Goal: Task Accomplishment & Management: Complete application form

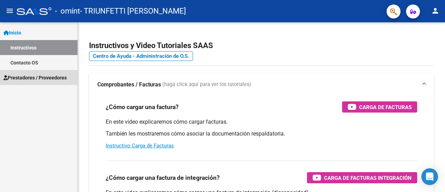
click at [22, 75] on span "Prestadores / Proveedores" at bounding box center [34, 78] width 63 height 8
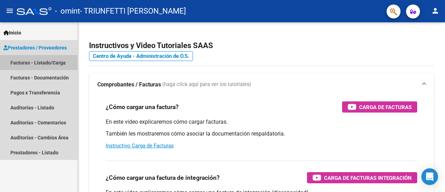
click at [62, 61] on link "Facturas - Listado/Carga" at bounding box center [39, 62] width 78 height 15
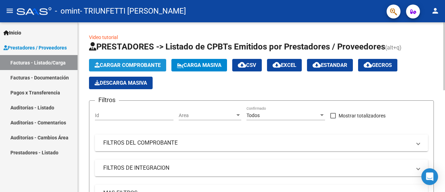
click at [132, 61] on button "Cargar Comprobante" at bounding box center [127, 65] width 77 height 13
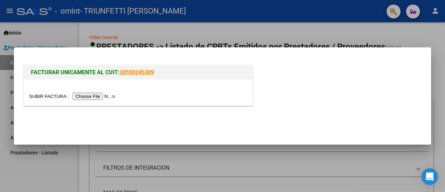
click at [84, 96] on input "file" at bounding box center [73, 95] width 88 height 7
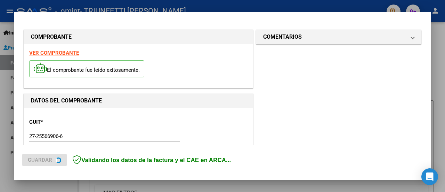
scroll to position [186, 0]
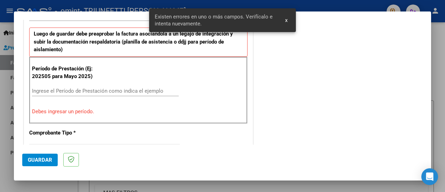
click at [110, 86] on div "Ingrese el Período de Prestación como indica el ejemplo" at bounding box center [105, 90] width 147 height 10
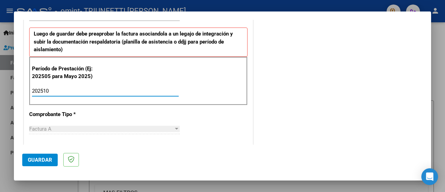
scroll to position [256, 0]
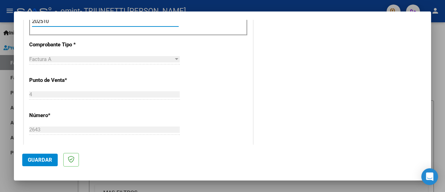
type input "202510"
click at [92, 58] on div "Factura A" at bounding box center [101, 59] width 144 height 6
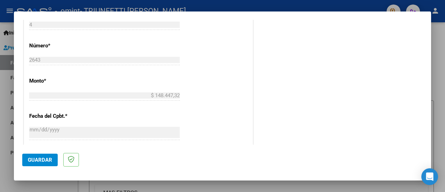
scroll to position [464, 0]
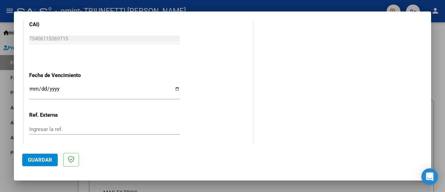
click at [174, 88] on input "Ingresar la fecha" at bounding box center [104, 91] width 150 height 11
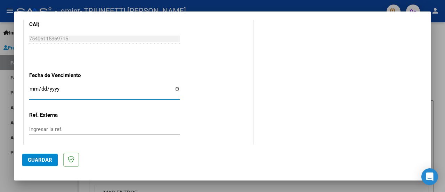
type input "[DATE]"
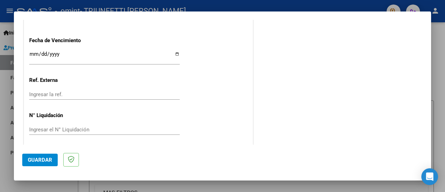
scroll to position [501, 0]
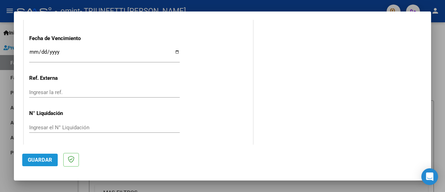
drag, startPoint x: 36, startPoint y: 160, endPoint x: 106, endPoint y: 149, distance: 71.1
click at [36, 160] on span "Guardar" at bounding box center [40, 159] width 24 height 6
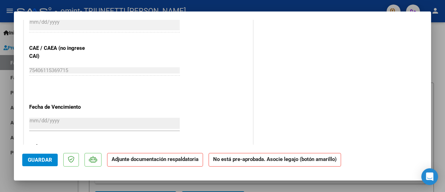
scroll to position [486, 0]
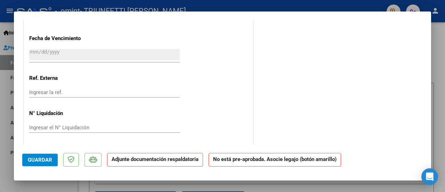
click at [154, 161] on strong "Adjunte documentación respaldatoria" at bounding box center [155, 159] width 87 height 6
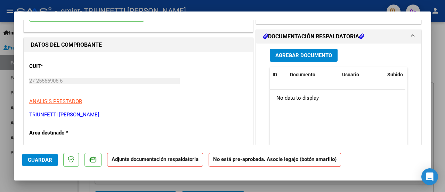
scroll to position [34, 0]
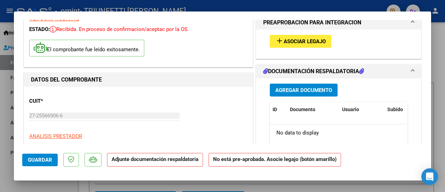
click at [315, 88] on span "Agregar Documento" at bounding box center [303, 90] width 57 height 6
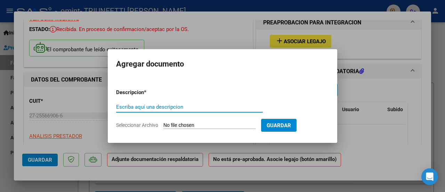
click at [208, 109] on input "Escriba aquí una descripcion" at bounding box center [189, 107] width 147 height 6
type input "planilla asistencia"
click at [209, 123] on input "Seleccionar Archivo" at bounding box center [209, 125] width 92 height 7
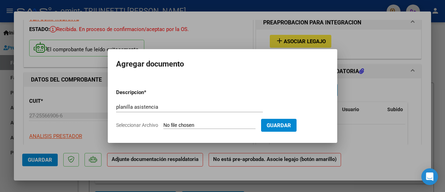
type input "C:\fakepath\URQUIA, FACUNDO - OMINT.pdf"
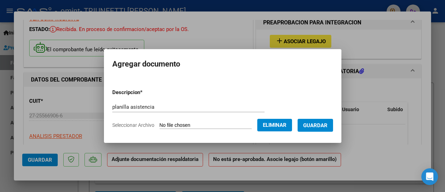
click at [327, 124] on span "Guardar" at bounding box center [315, 125] width 24 height 6
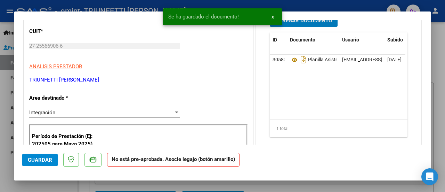
scroll to position [0, 0]
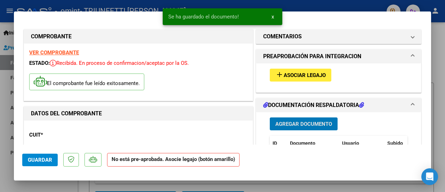
click at [325, 122] on span "Agregar Documento" at bounding box center [303, 124] width 57 height 6
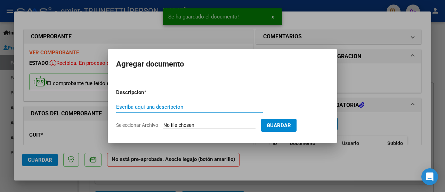
click at [233, 105] on input "Escriba aquí una descripcion" at bounding box center [189, 107] width 147 height 6
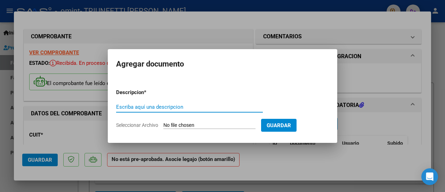
click at [169, 105] on input "Escriba aquí una descripcion" at bounding box center [189, 107] width 147 height 6
type input "Factura"
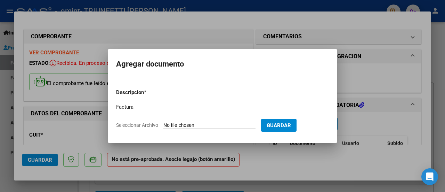
click at [221, 124] on input "Seleccionar Archivo" at bounding box center [209, 125] width 92 height 7
type input "C:\fakepath\27255669066_001_00004_00002643 [PERSON_NAME].pdf"
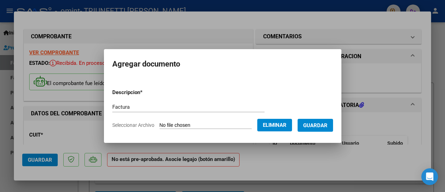
click at [320, 125] on span "Guardar" at bounding box center [315, 125] width 24 height 6
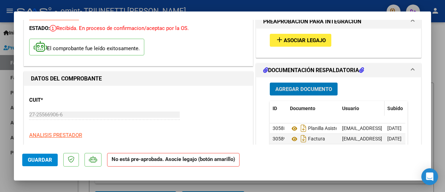
scroll to position [104, 0]
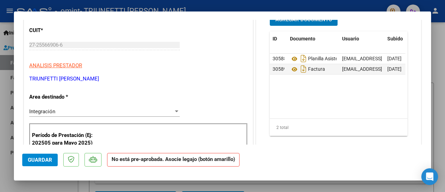
click at [44, 161] on span "Guardar" at bounding box center [40, 159] width 24 height 6
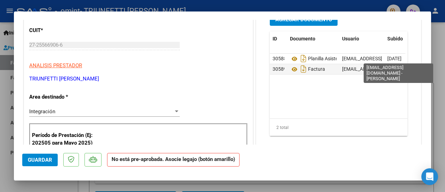
scroll to position [0, 0]
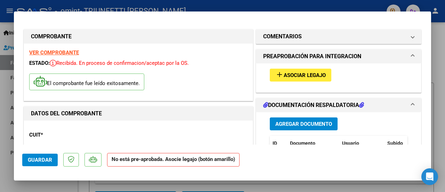
click at [304, 74] on span "Asociar Legajo" at bounding box center [305, 75] width 42 height 6
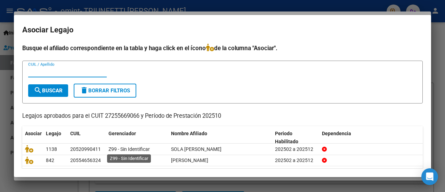
scroll to position [22, 0]
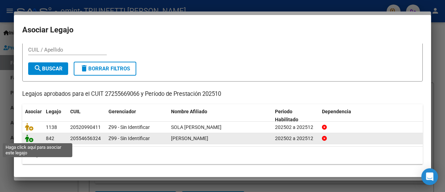
click at [26, 137] on icon at bounding box center [29, 138] width 8 height 8
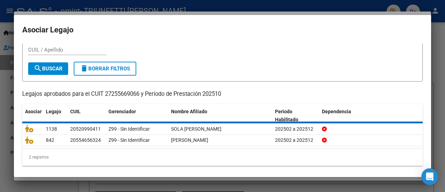
scroll to position [27, 0]
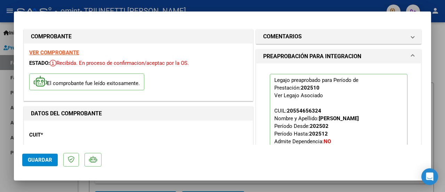
click at [47, 160] on span "Guardar" at bounding box center [40, 159] width 24 height 6
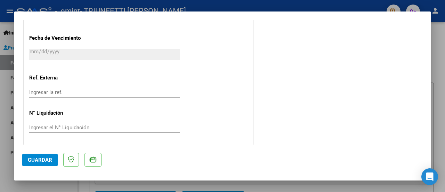
scroll to position [330, 0]
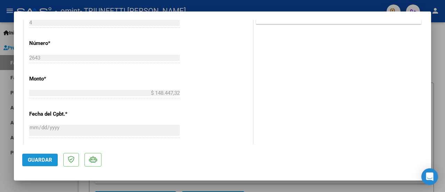
click at [41, 157] on span "Guardar" at bounding box center [40, 159] width 24 height 6
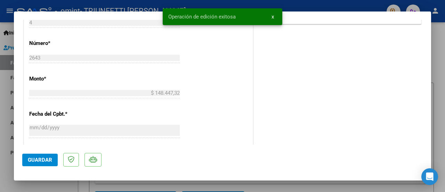
click at [437, 83] on div at bounding box center [222, 96] width 445 height 192
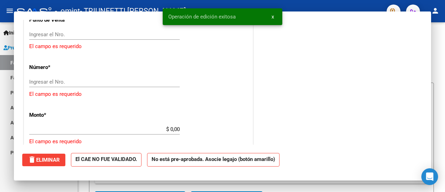
scroll to position [0, 0]
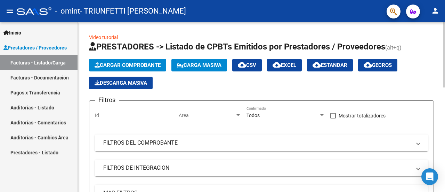
click at [119, 62] on span "Cargar Comprobante" at bounding box center [128, 65] width 66 height 6
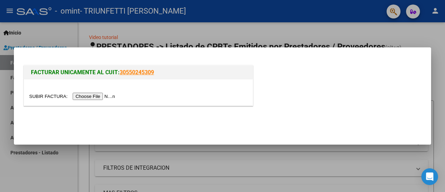
click at [87, 96] on input "file" at bounding box center [73, 95] width 88 height 7
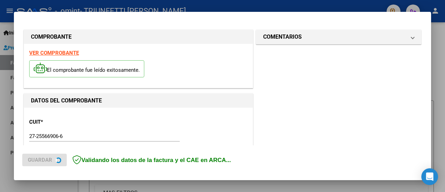
scroll to position [186, 0]
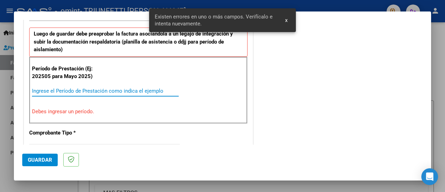
click at [86, 92] on input "Ingrese el Período de Prestación como indica el ejemplo" at bounding box center [105, 91] width 147 height 6
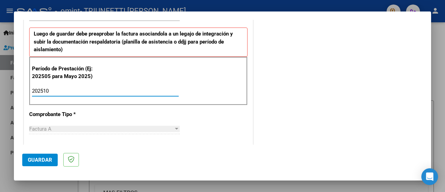
type input "202510"
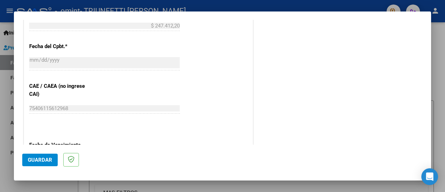
scroll to position [501, 0]
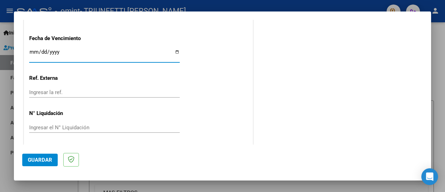
click at [70, 51] on input "Ingresar la fecha" at bounding box center [104, 54] width 150 height 11
click at [176, 50] on input "Ingresar la fecha" at bounding box center [104, 54] width 150 height 11
type input "[DATE]"
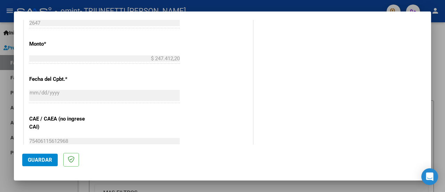
scroll to position [397, 0]
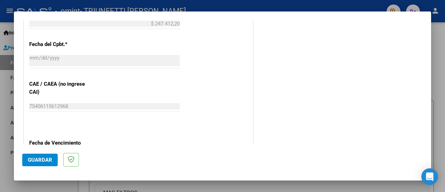
click at [46, 157] on span "Guardar" at bounding box center [40, 159] width 24 height 6
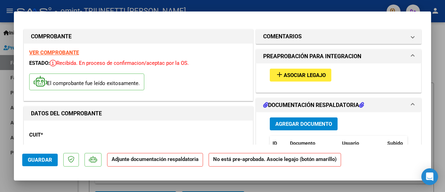
scroll to position [70, 0]
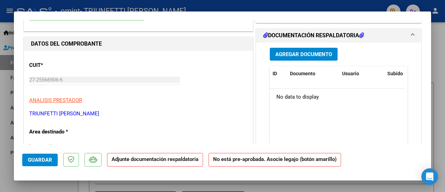
click at [284, 54] on span "Agregar Documento" at bounding box center [303, 54] width 57 height 6
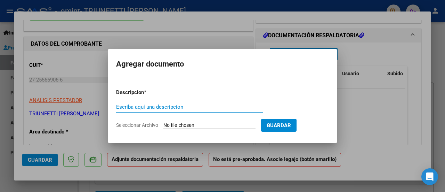
click at [199, 104] on input "Escriba aquí una descripcion" at bounding box center [189, 107] width 147 height 6
type input "Factura"
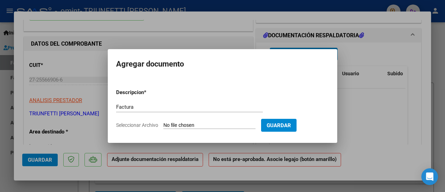
click at [219, 122] on input "Seleccionar Archivo" at bounding box center [209, 125] width 92 height 7
type input "C:\fakepath\27255669066_001_00004_00002647 [PERSON_NAME].pdf"
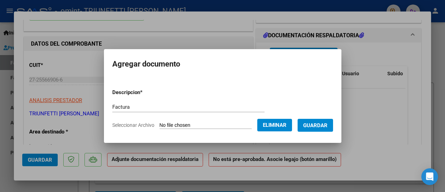
click at [323, 127] on span "Guardar" at bounding box center [315, 125] width 24 height 6
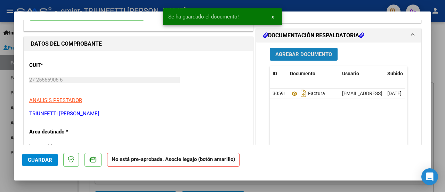
click at [304, 52] on span "Agregar Documento" at bounding box center [303, 54] width 57 height 6
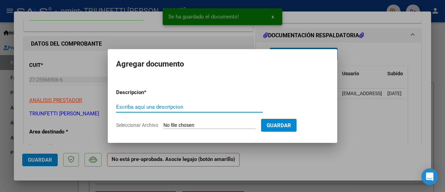
click at [212, 107] on input "Escriba aquí una descripcion" at bounding box center [189, 107] width 147 height 6
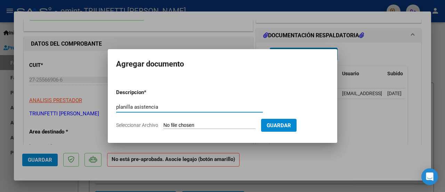
type input "planilla asistencia"
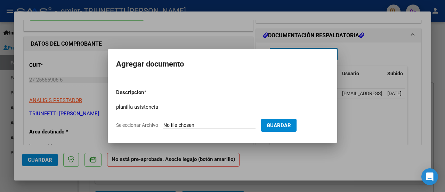
click at [230, 124] on input "Seleccionar Archivo" at bounding box center [209, 125] width 92 height 7
type input "C:\fakepath\SOLA NICANOR - OMINT.pdf"
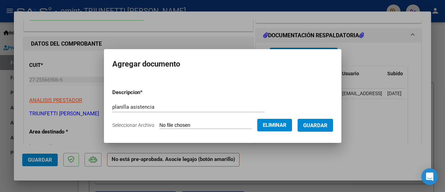
click at [324, 126] on span "Guardar" at bounding box center [315, 125] width 24 height 6
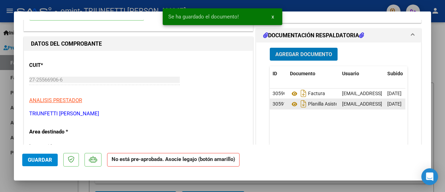
scroll to position [0, 0]
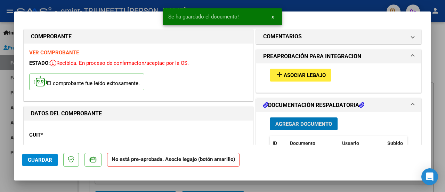
click at [308, 73] on span "Asociar Legajo" at bounding box center [305, 75] width 42 height 6
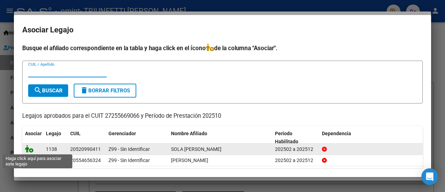
click at [30, 149] on icon at bounding box center [29, 149] width 8 height 8
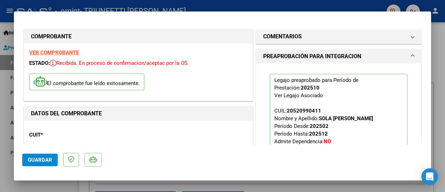
click at [44, 157] on span "Guardar" at bounding box center [40, 159] width 24 height 6
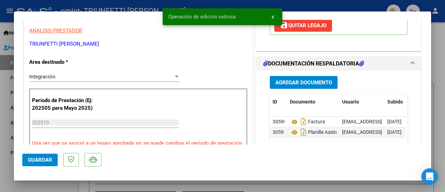
scroll to position [278, 0]
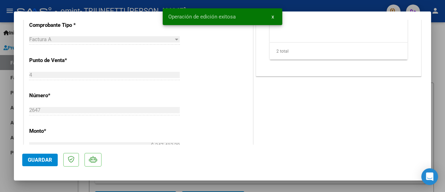
drag, startPoint x: 48, startPoint y: 160, endPoint x: 164, endPoint y: 160, distance: 116.1
click at [48, 160] on span "Guardar" at bounding box center [40, 159] width 24 height 6
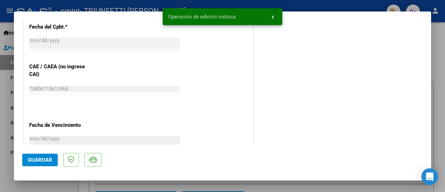
click at [445, 49] on div at bounding box center [222, 96] width 445 height 192
type input "$ 0,00"
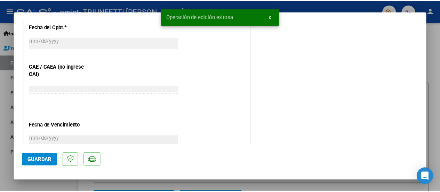
scroll to position [396, 0]
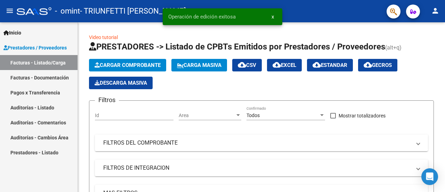
click at [435, 8] on mat-icon "person" at bounding box center [435, 11] width 8 height 8
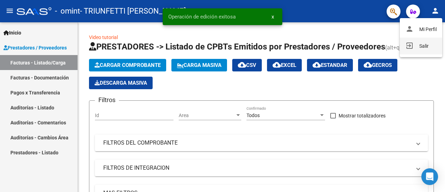
click at [424, 43] on button "exit_to_app Salir" at bounding box center [421, 46] width 42 height 17
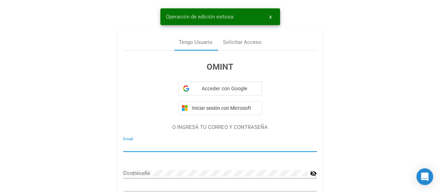
type input "[EMAIL_ADDRESS][DOMAIN_NAME]"
